Goal: Information Seeking & Learning: Learn about a topic

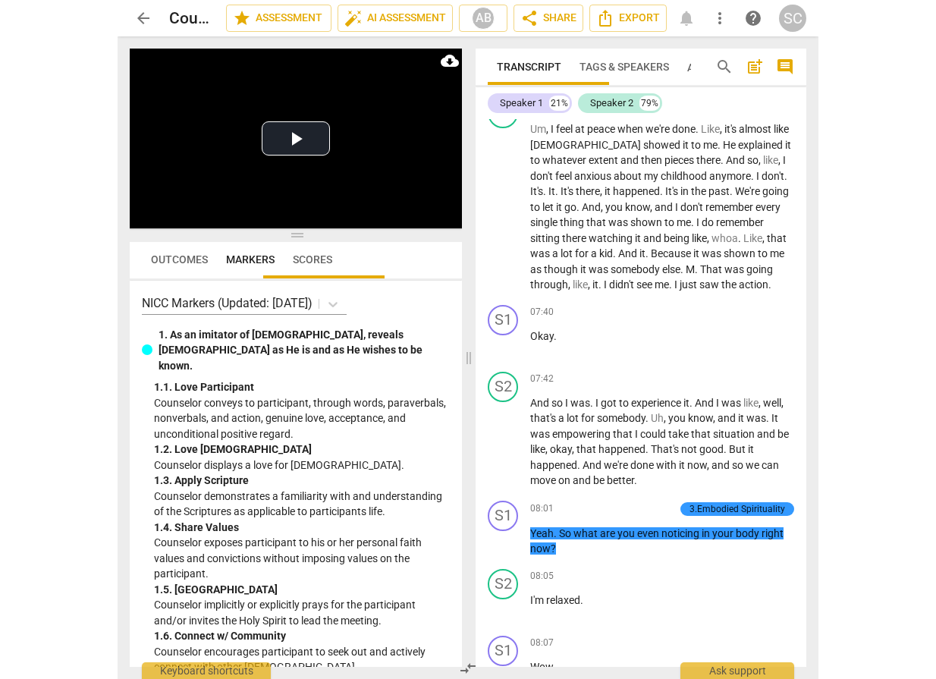
scroll to position [3036, 0]
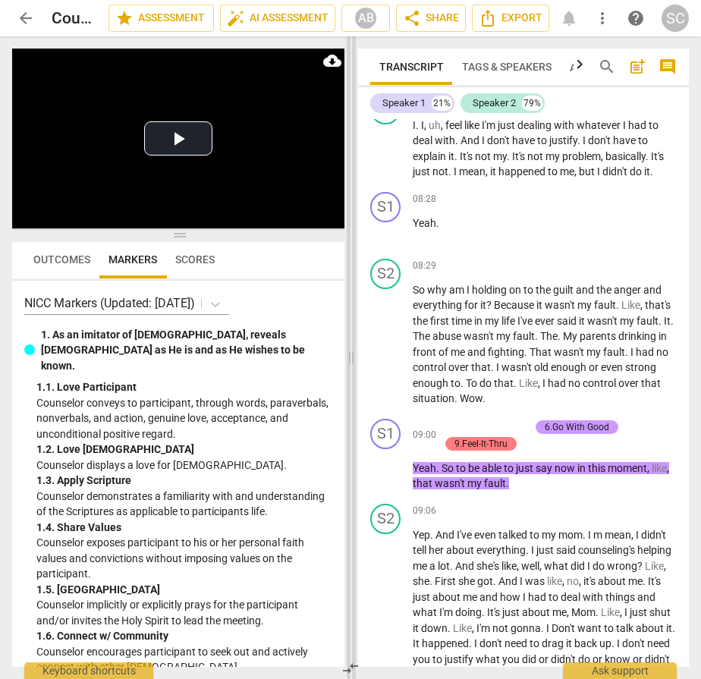
click at [353, 248] on span at bounding box center [351, 357] width 9 height 643
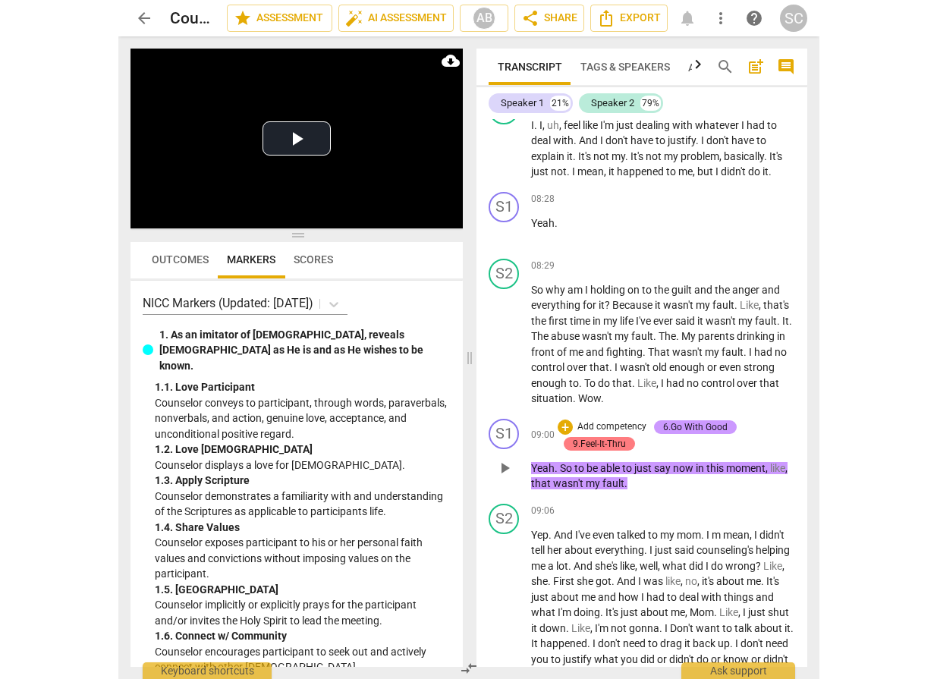
scroll to position [2351, 0]
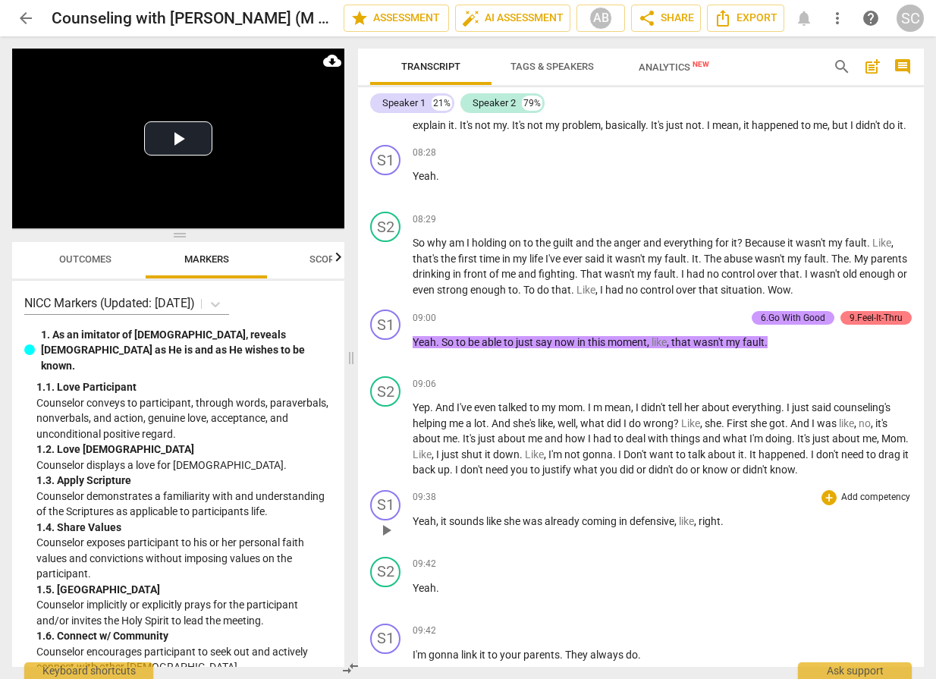
click at [702, 545] on div "09:38 + Add competency keyboard_arrow_right Yeah , it sounds like she was alrea…" at bounding box center [662, 517] width 499 height 55
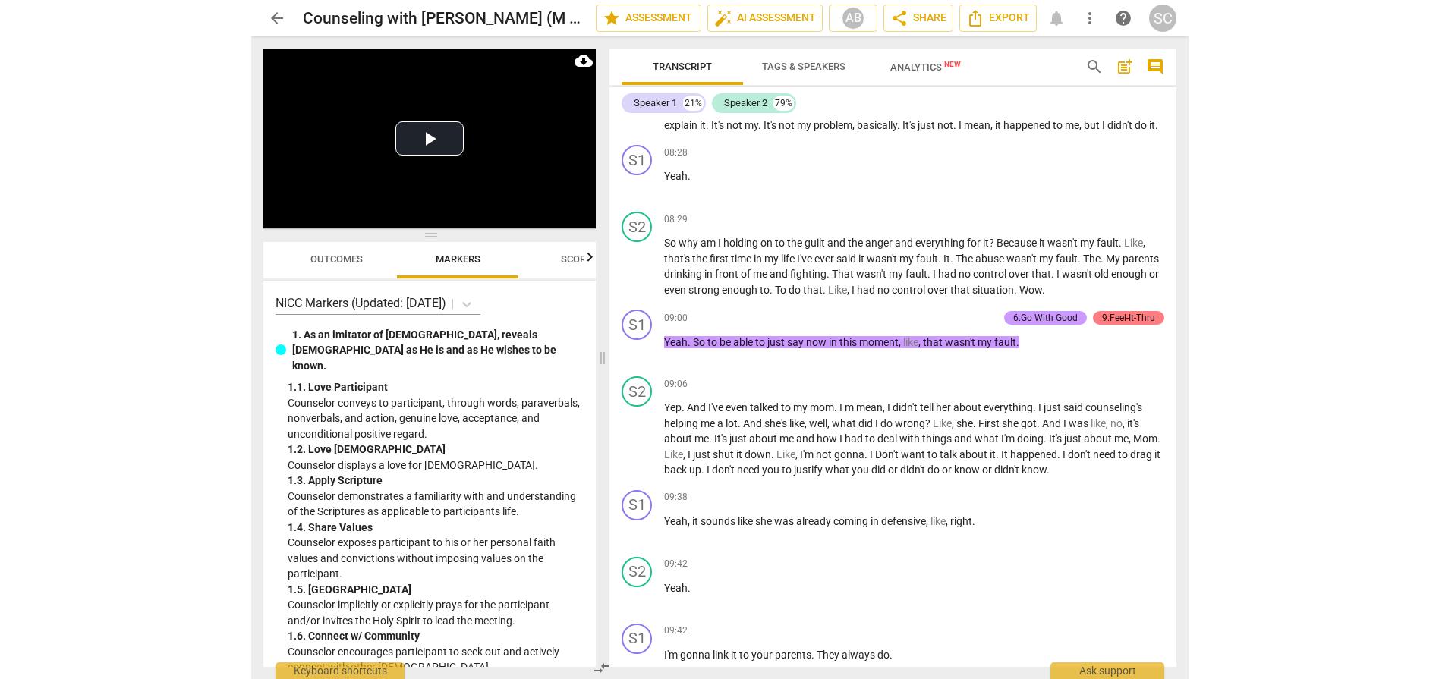
scroll to position [2335, 0]
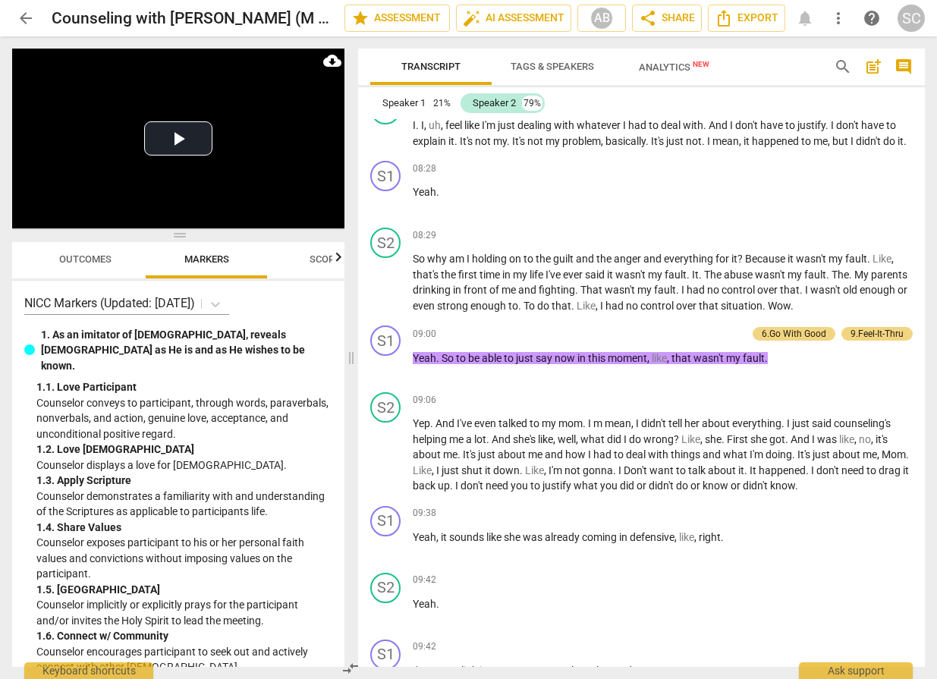
click at [447, 0] on html "arrow_back Counseling with [PERSON_NAME] (M B) edit star Assessment auto_fix_hi…" at bounding box center [468, 0] width 937 height 0
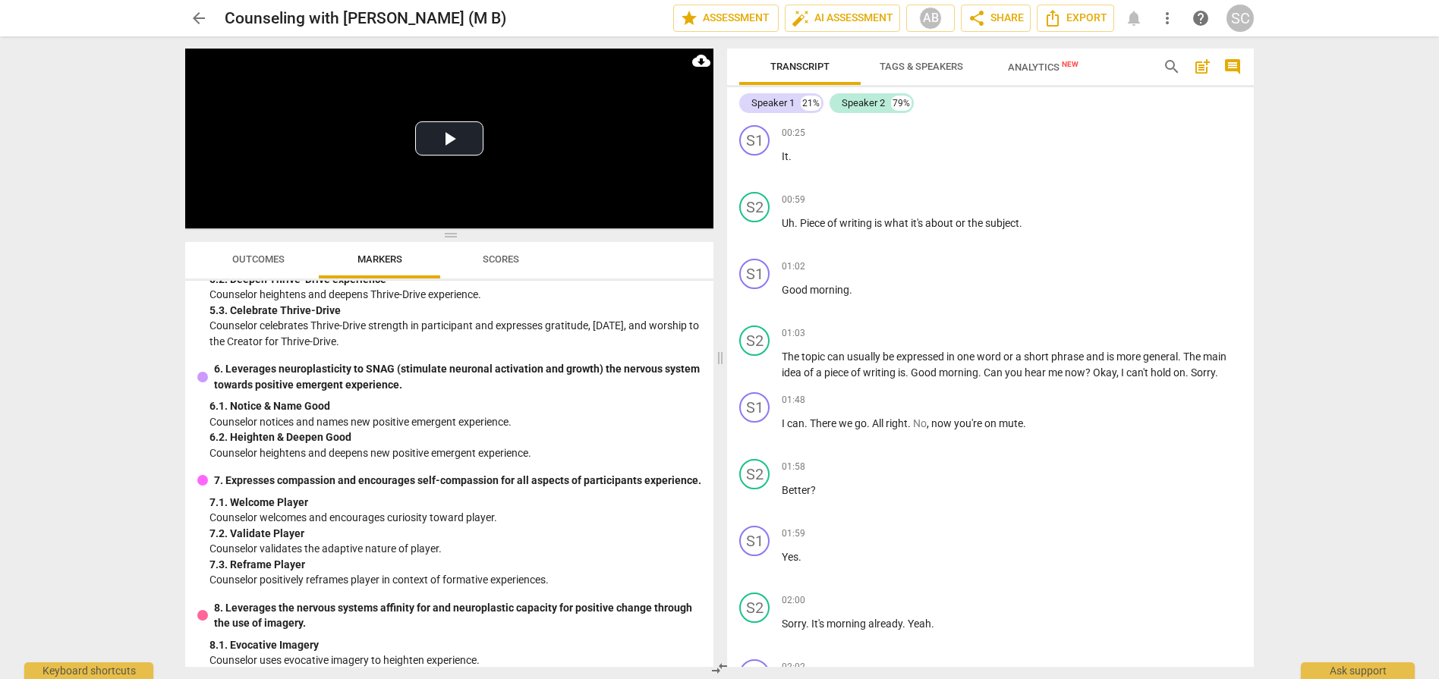
scroll to position [1113, 0]
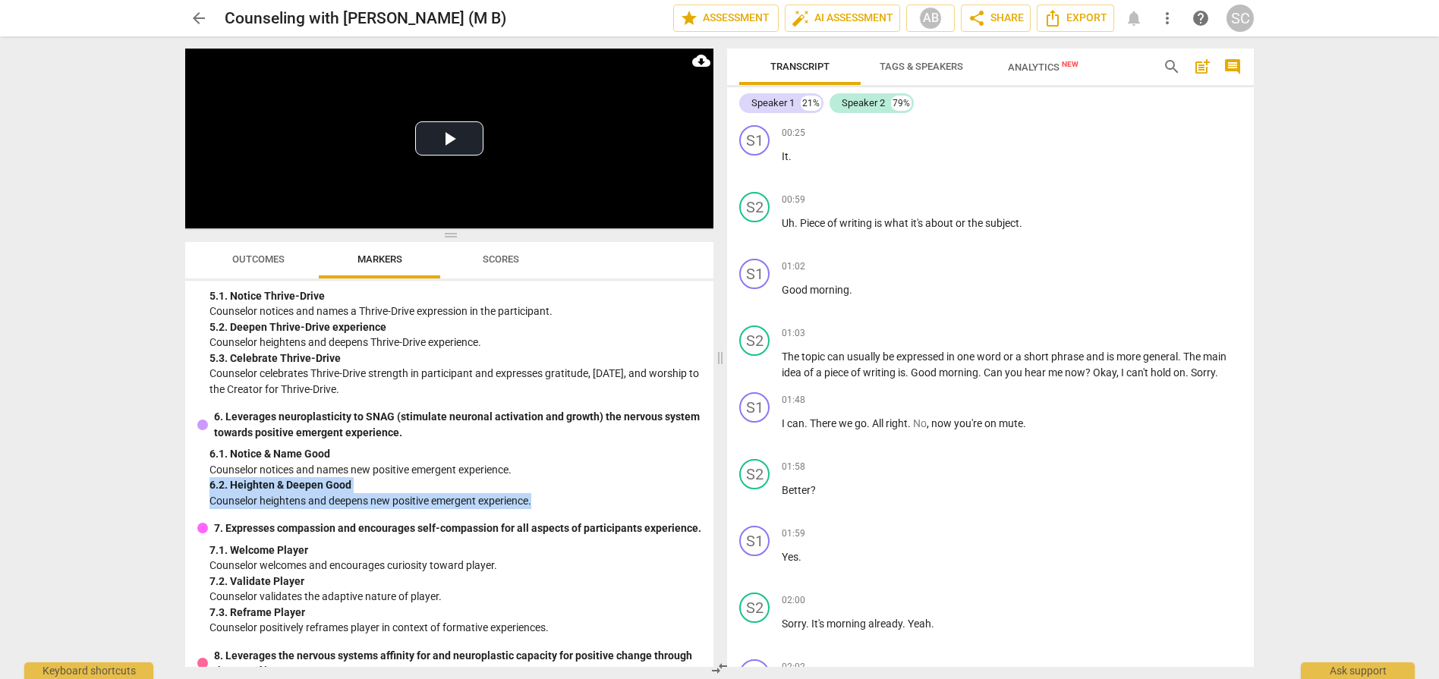
drag, startPoint x: 211, startPoint y: 504, endPoint x: 538, endPoint y: 519, distance: 327.4
click at [538, 508] on div "6. 2. Heighten & Deepen Good Counselor heightens and deepens new positive emerg…" at bounding box center [455, 492] width 492 height 31
copy div "6. 2. Heighten & Deepen Good Counselor heightens and deepens new positive emerg…"
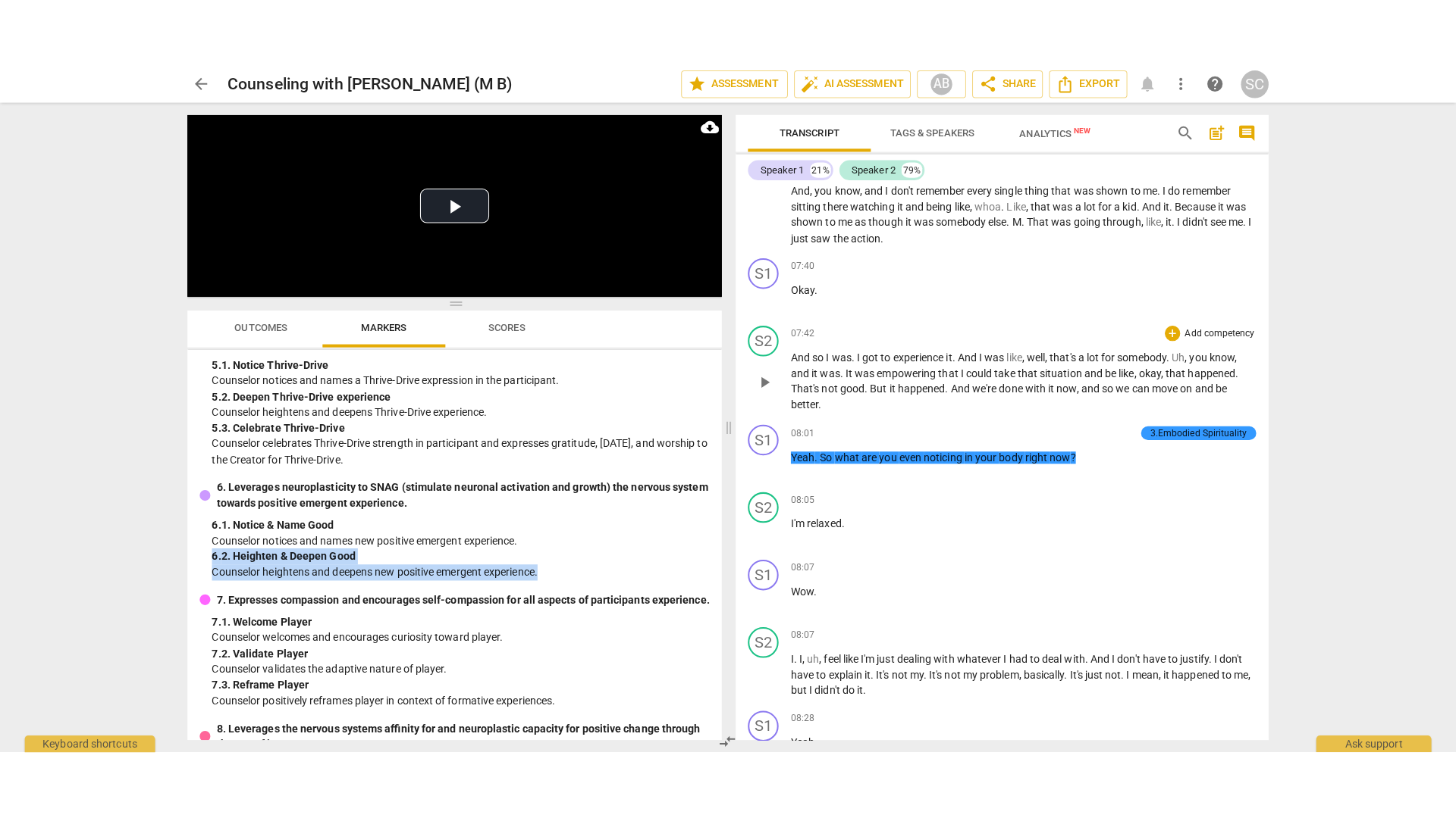
scroll to position [2324, 0]
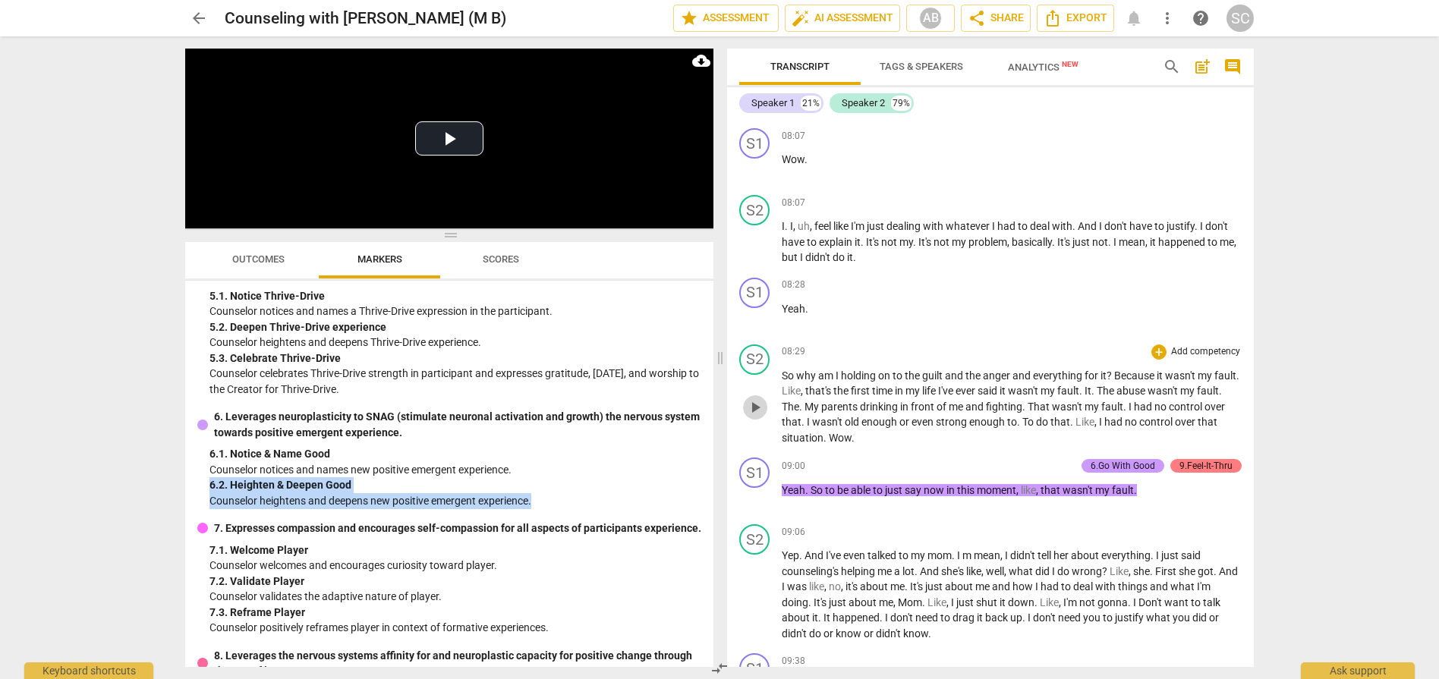
click at [750, 405] on span "play_arrow" at bounding box center [755, 407] width 18 height 18
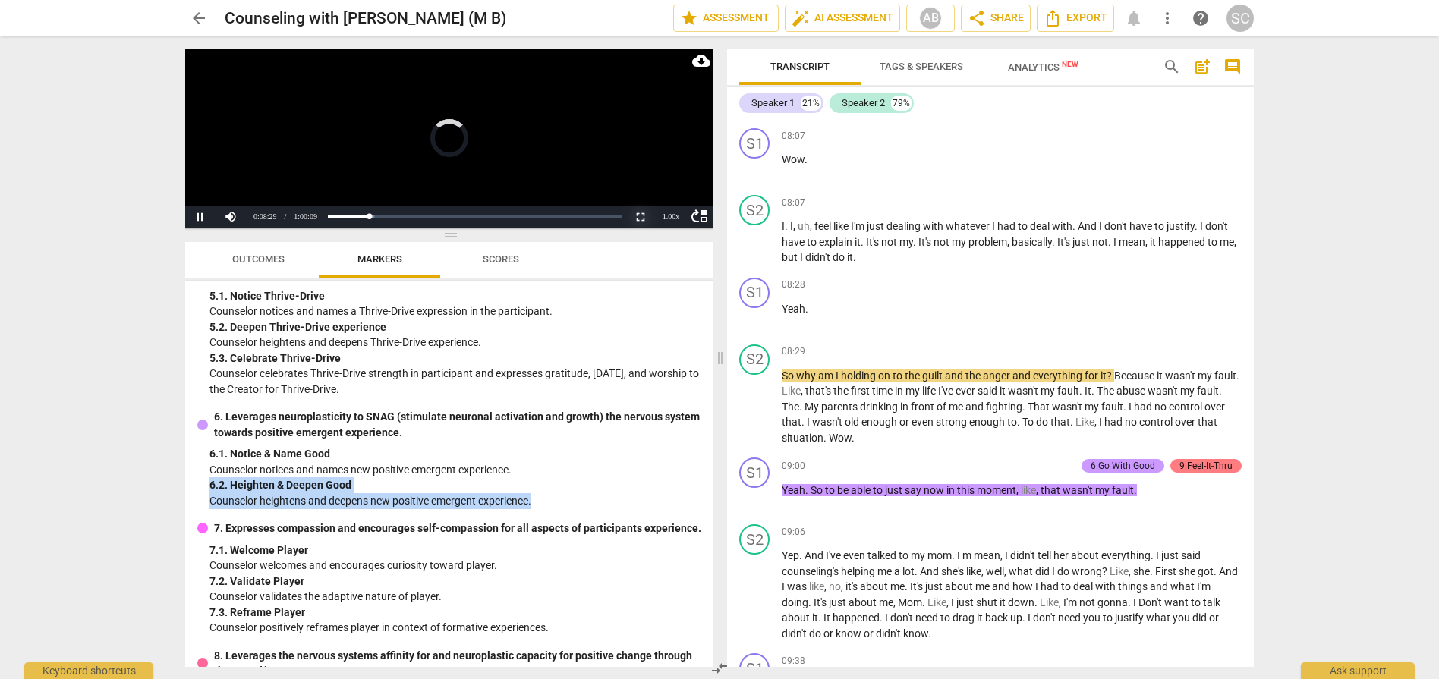
click at [642, 218] on button "Non-Fullscreen" at bounding box center [640, 217] width 30 height 23
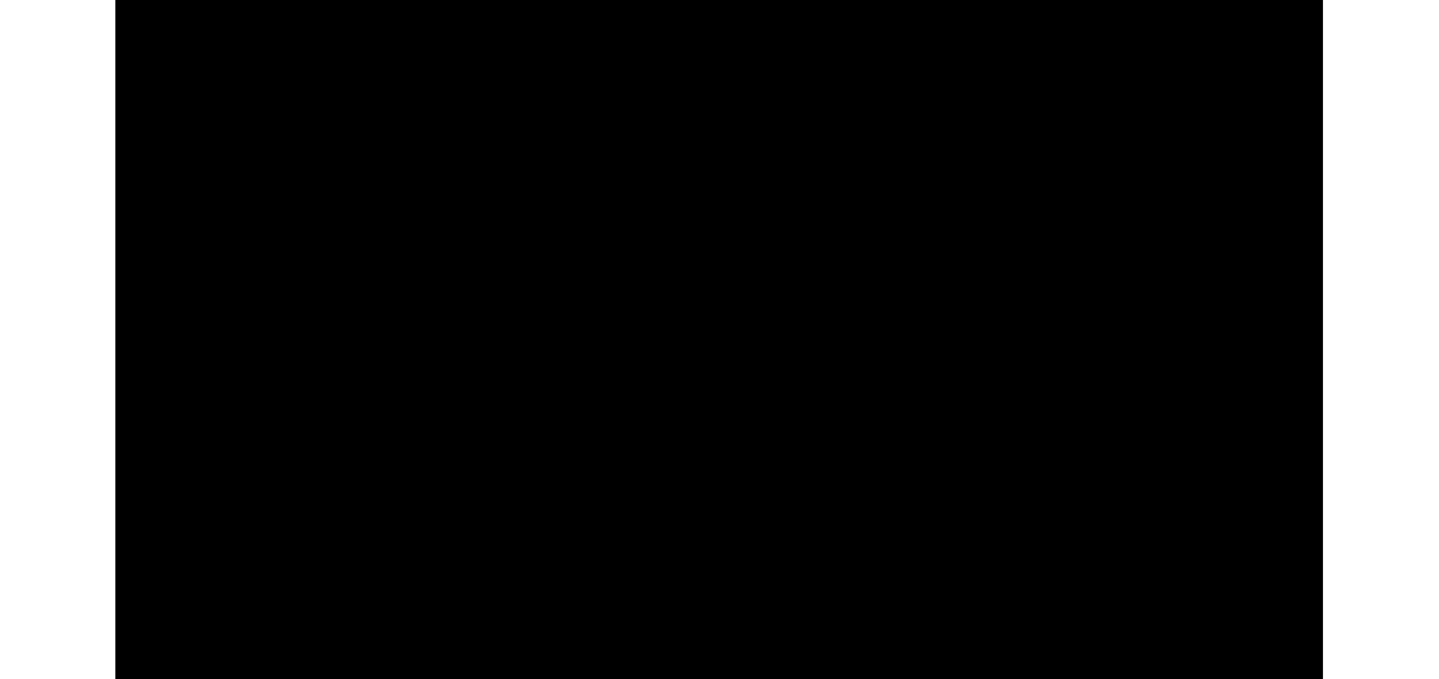
scroll to position [3728, 0]
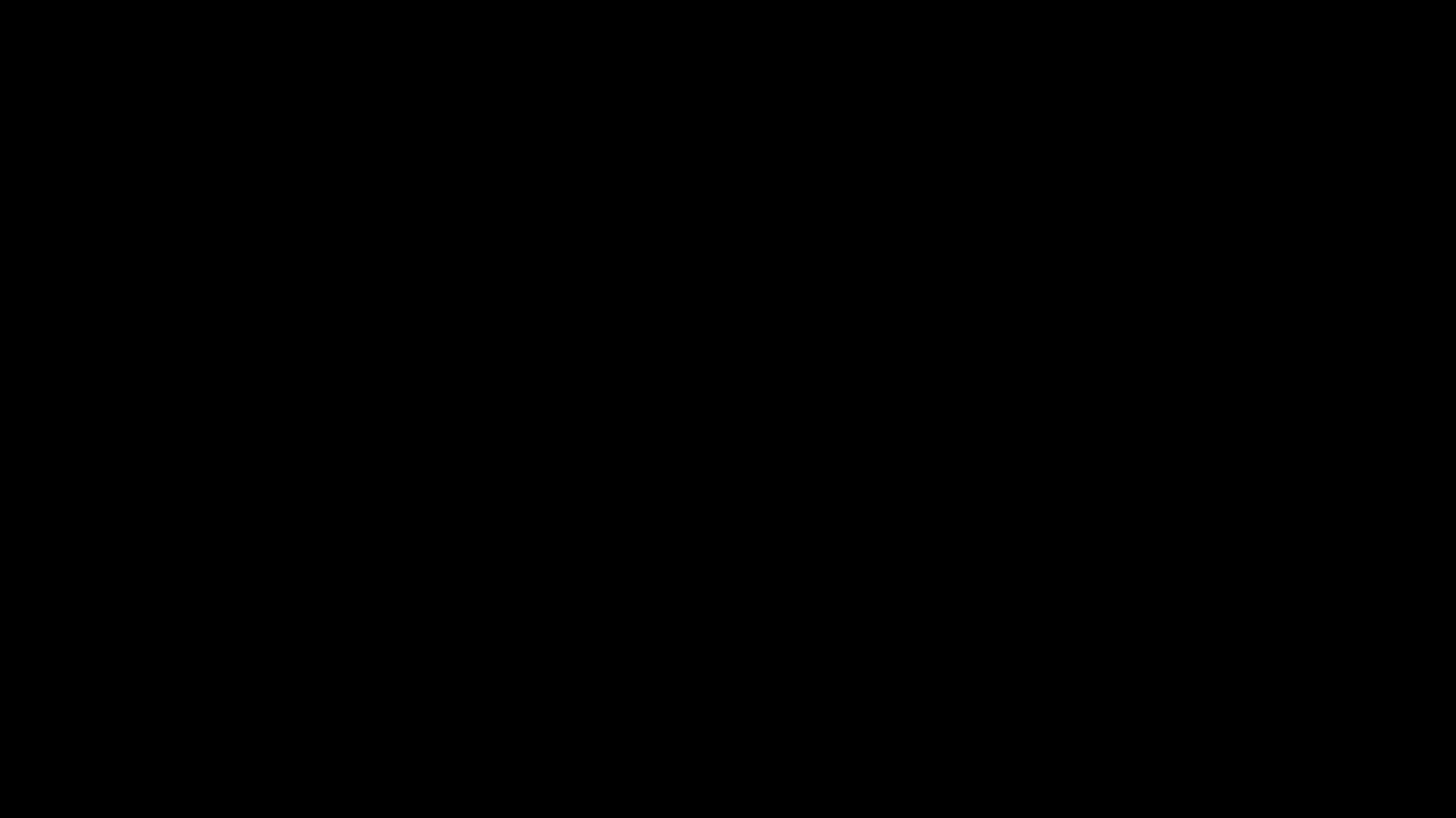
click at [1262, 642] on video at bounding box center [728, 409] width 1456 height 818
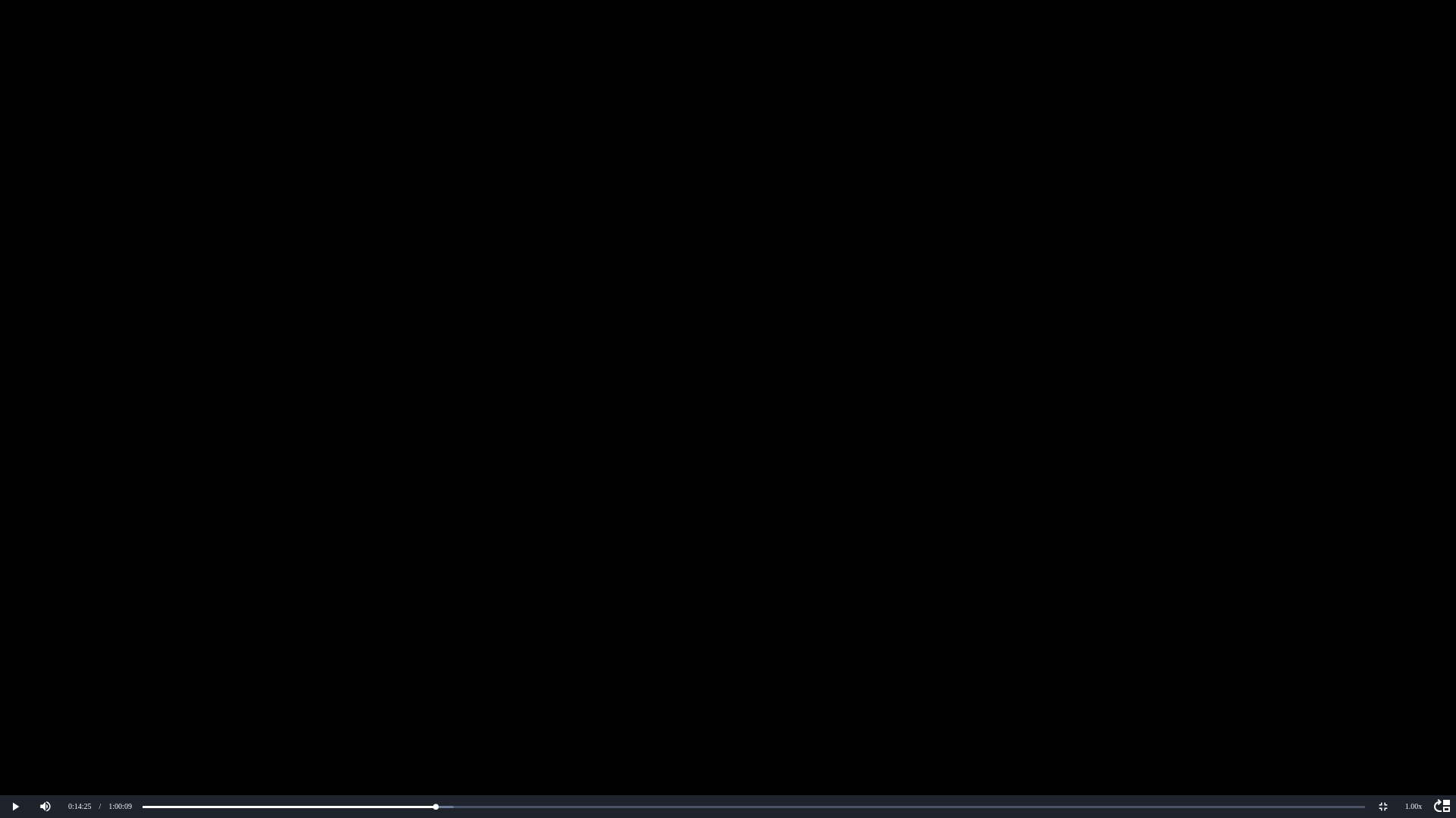
click at [229, 616] on video at bounding box center [728, 409] width 1456 height 818
click at [599, 548] on video at bounding box center [728, 409] width 1456 height 818
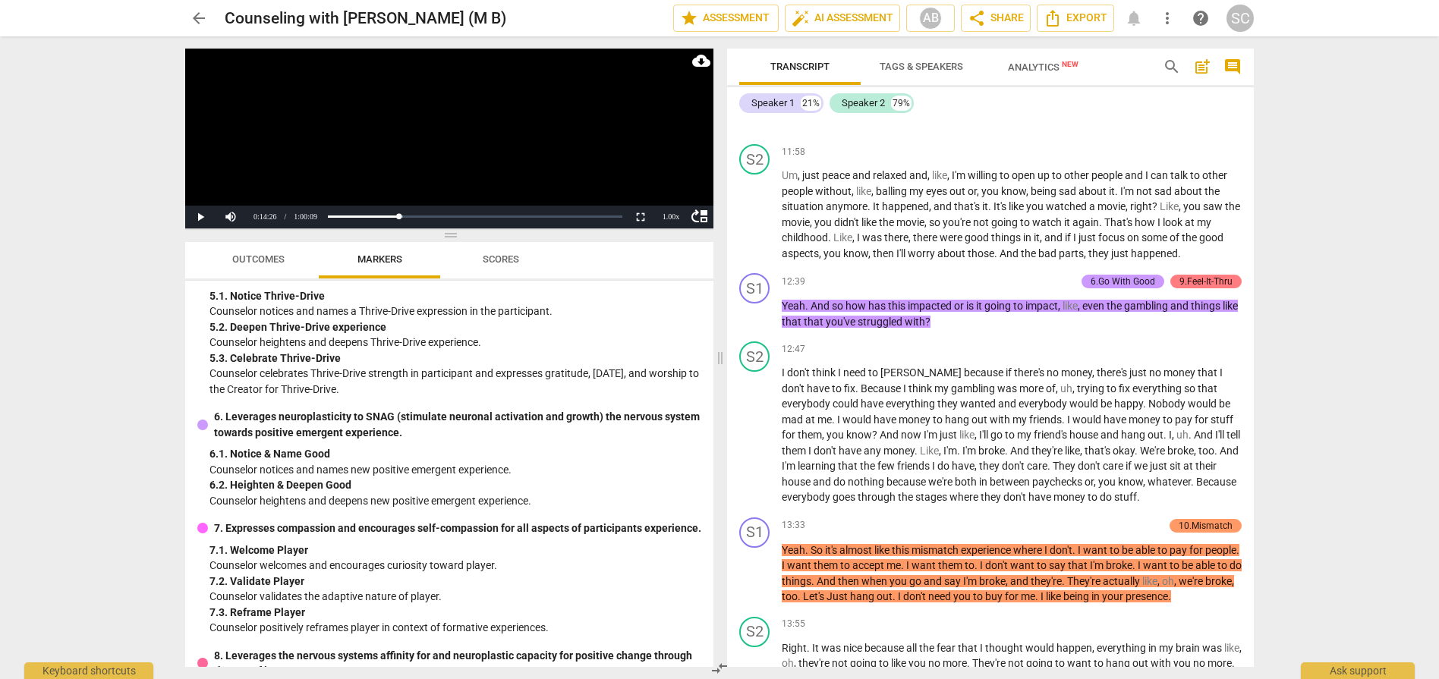
click at [83, 209] on div "arrow_back Counseling with [PERSON_NAME] (M B) edit star Assessment auto_fix_hi…" at bounding box center [719, 339] width 1439 height 679
